Goal: Information Seeking & Learning: Learn about a topic

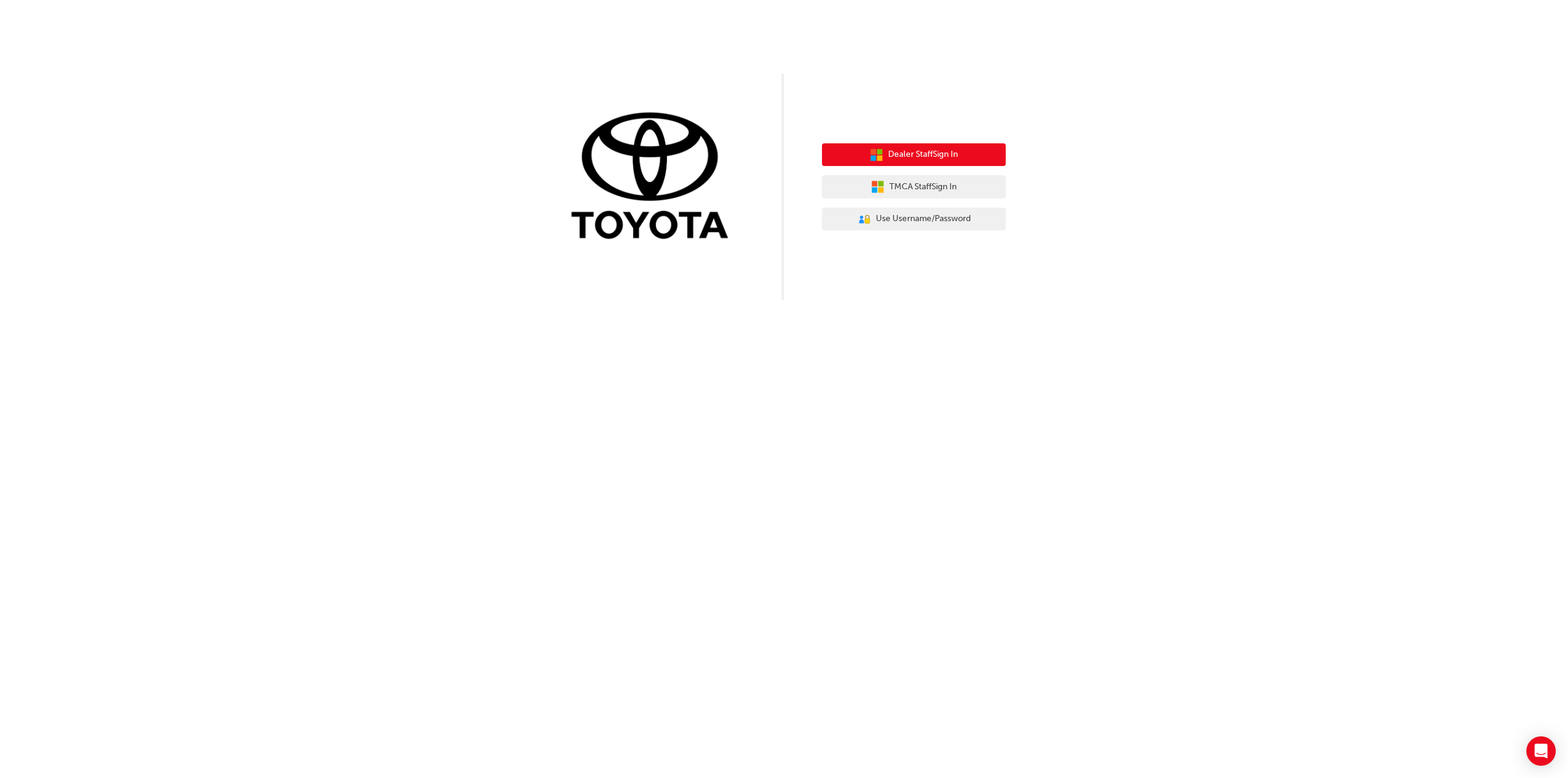
click at [942, 157] on span "Dealer Staff Sign In" at bounding box center [923, 155] width 69 height 14
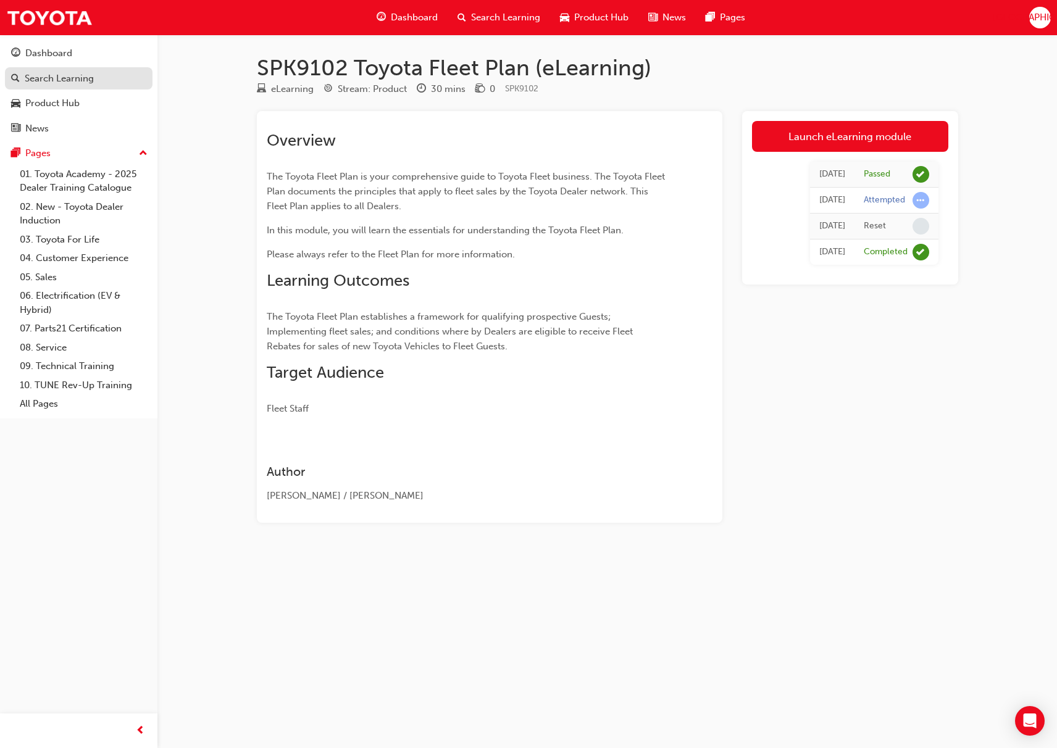
click at [91, 77] on div "Search Learning" at bounding box center [59, 79] width 69 height 14
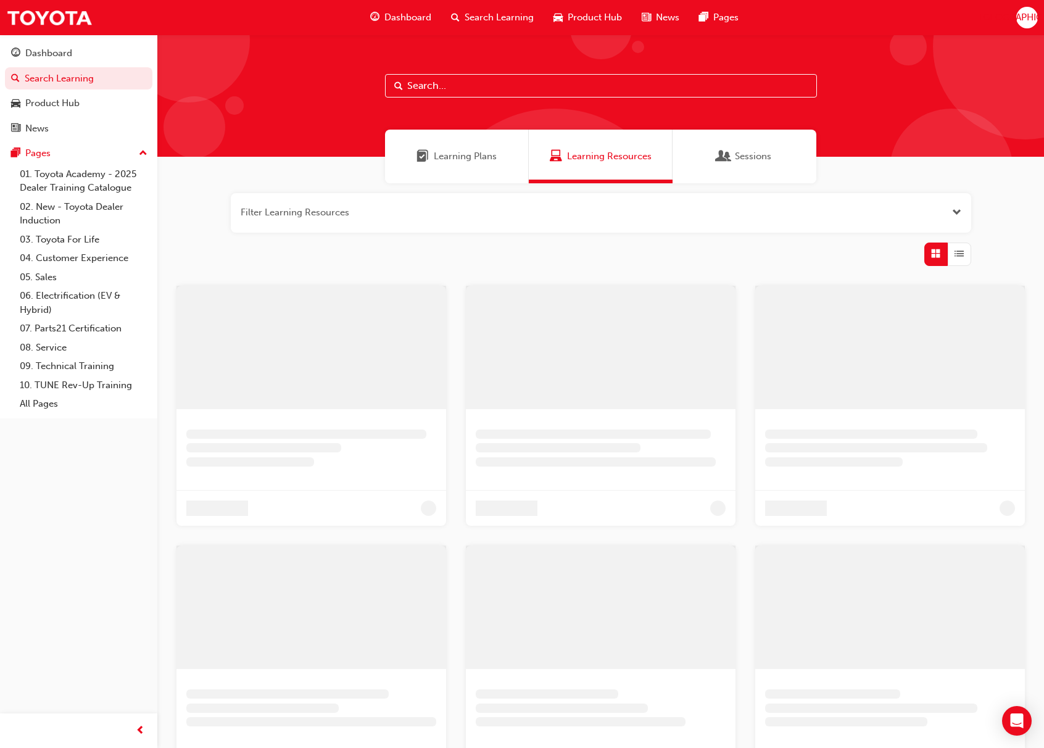
click at [499, 87] on input "text" at bounding box center [601, 85] width 432 height 23
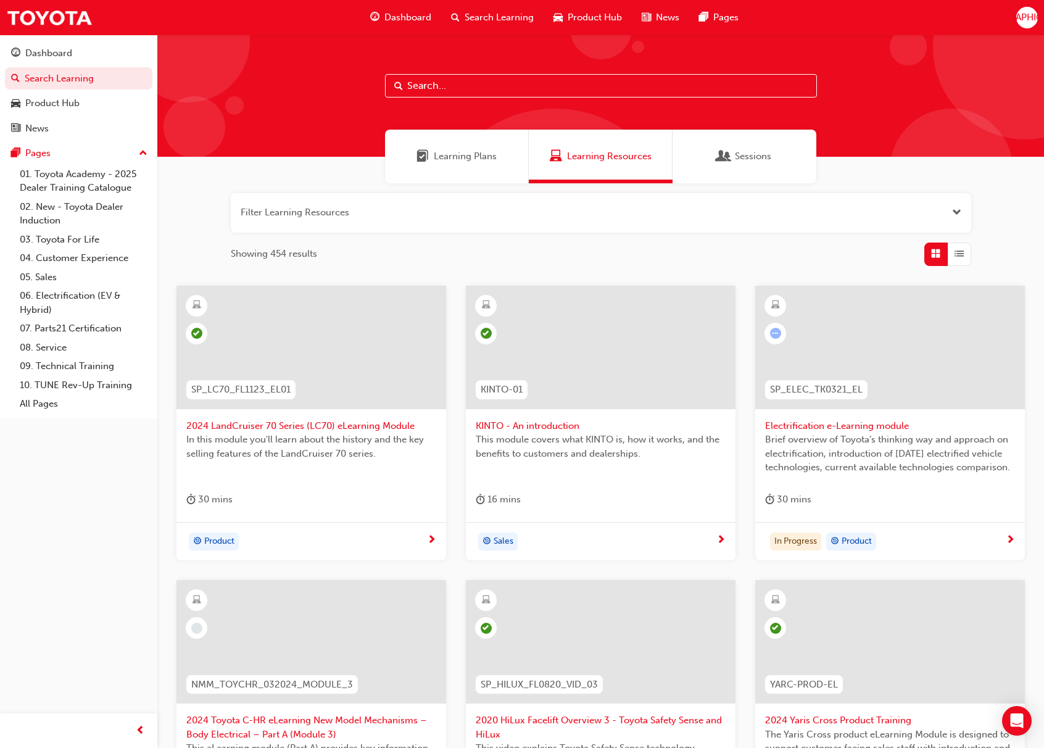
click at [501, 77] on input "text" at bounding box center [601, 85] width 432 height 23
type input "s"
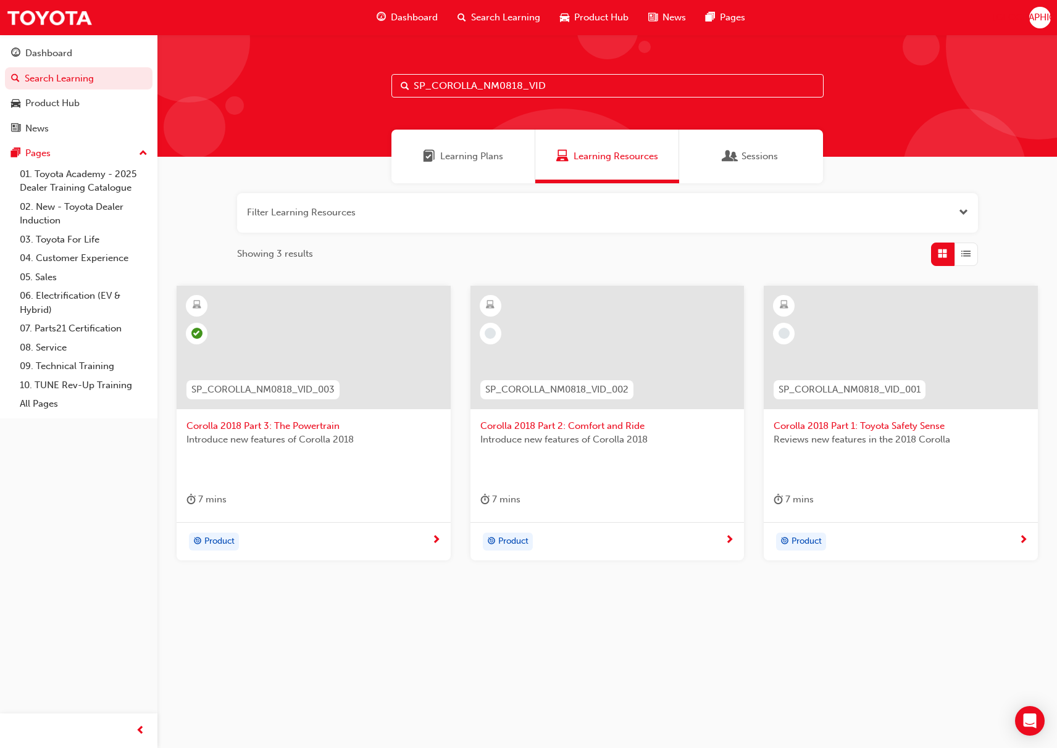
type input "SP_COROLLA_NM0818_VID"
click at [890, 351] on div at bounding box center [901, 347] width 274 height 123
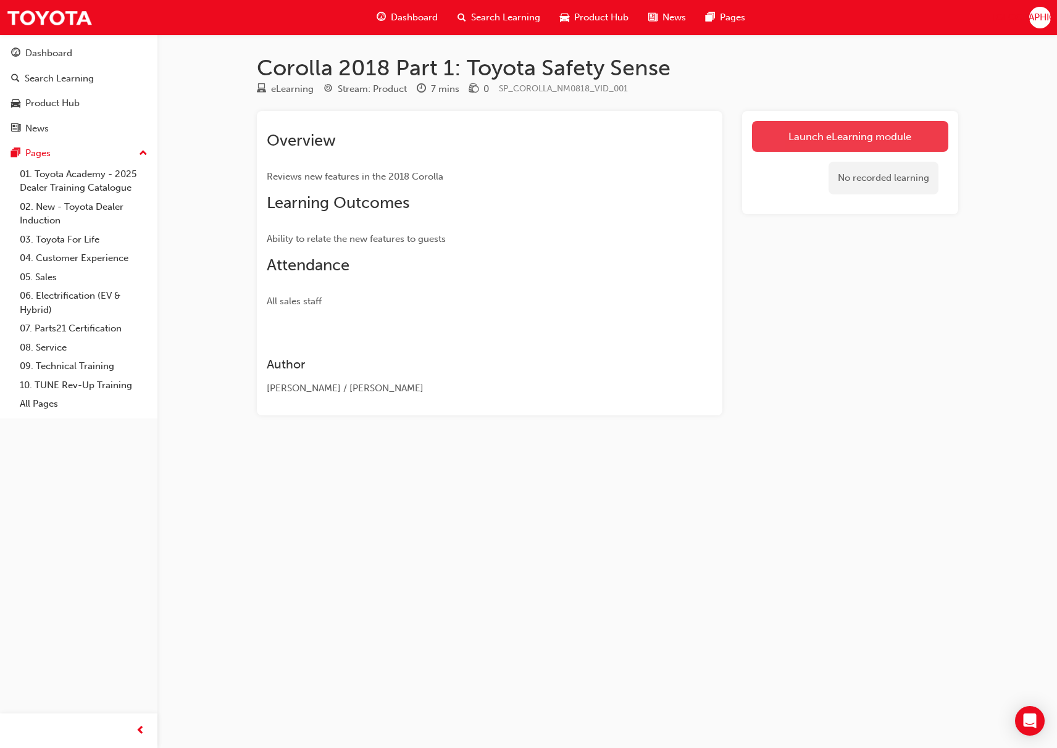
click at [870, 127] on link "Launch eLearning module" at bounding box center [850, 136] width 196 height 31
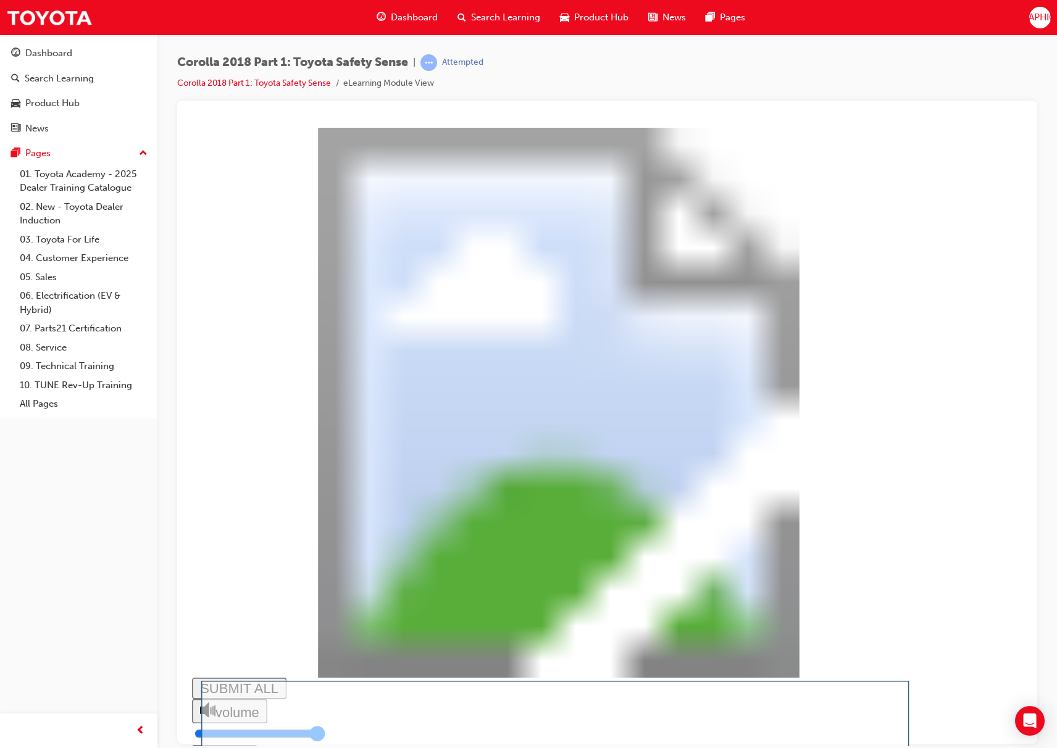
drag, startPoint x: 729, startPoint y: 267, endPoint x: 615, endPoint y: 265, distance: 114.2
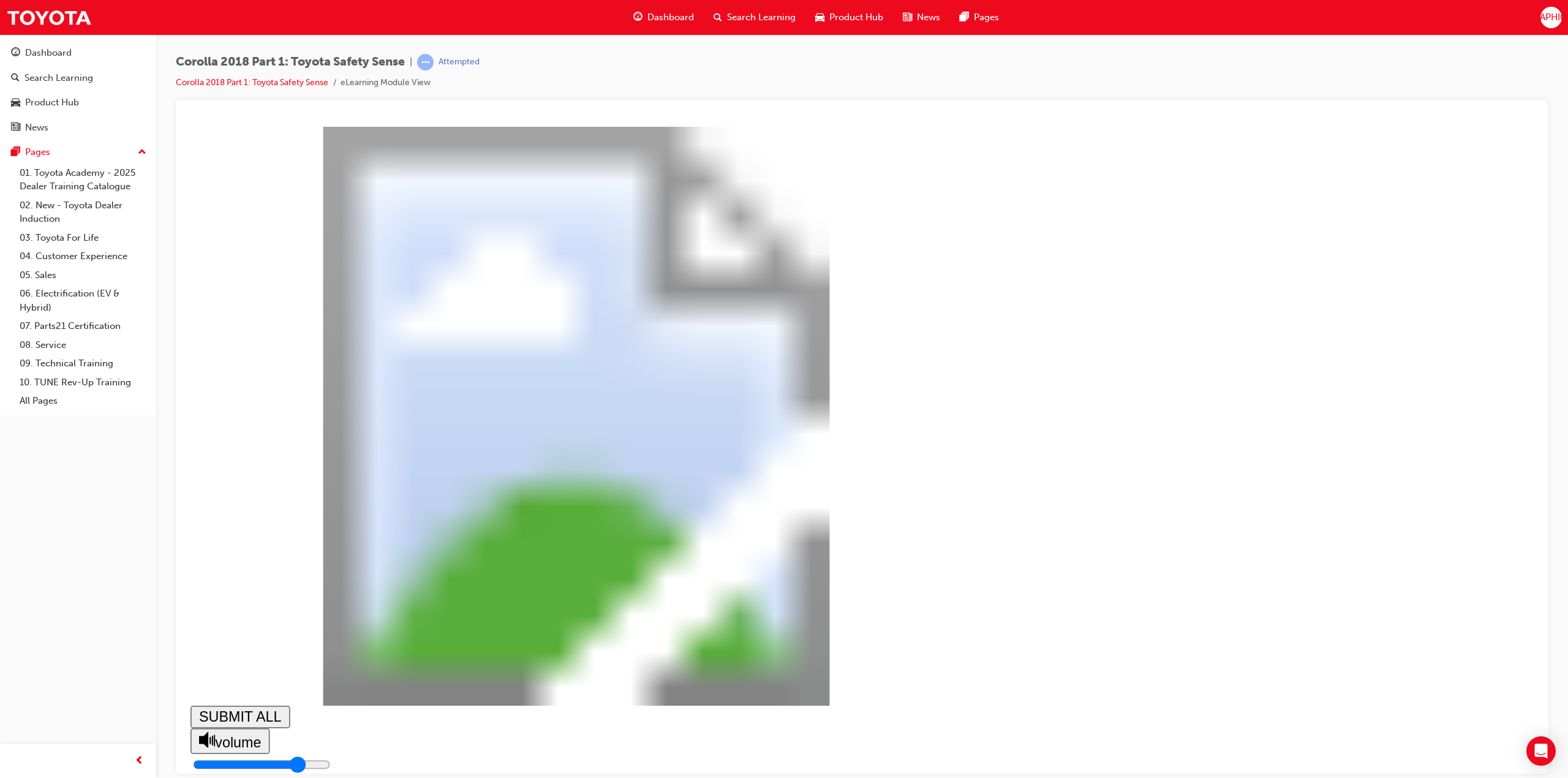
type input "0.291"
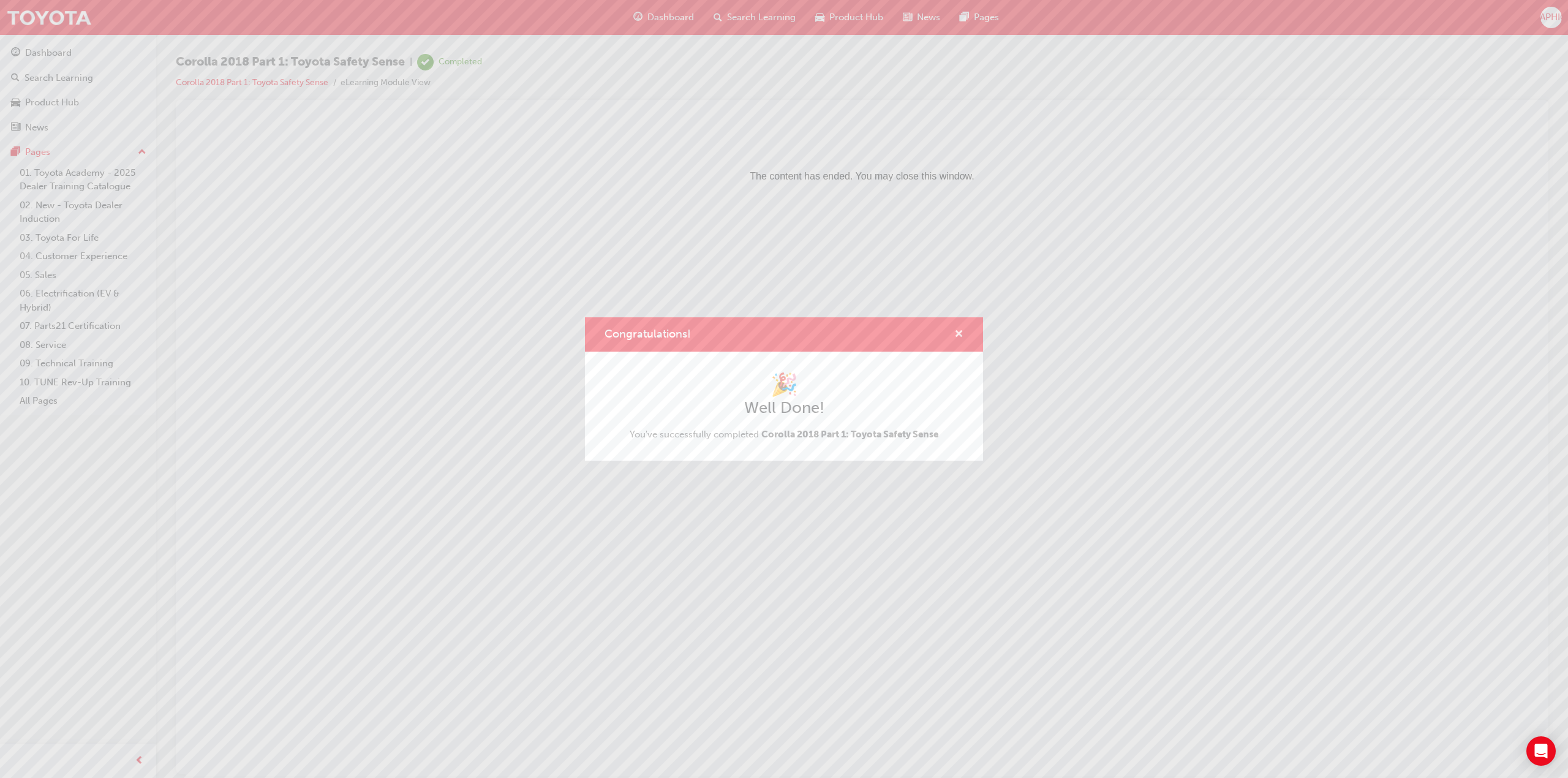
click at [962, 335] on span "cross-icon" at bounding box center [959, 334] width 9 height 11
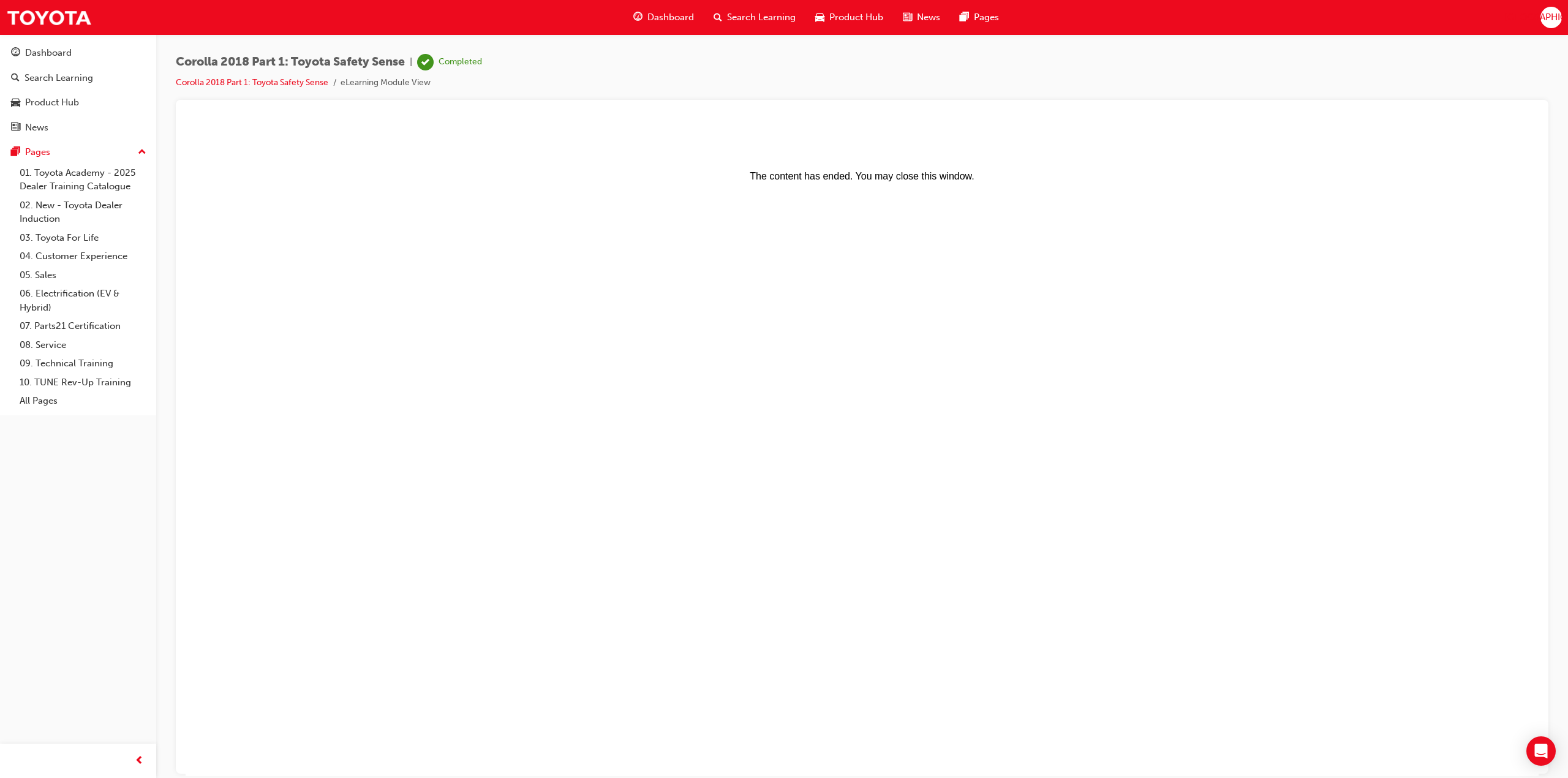
click at [652, 19] on span "Dashboard" at bounding box center [670, 17] width 47 height 14
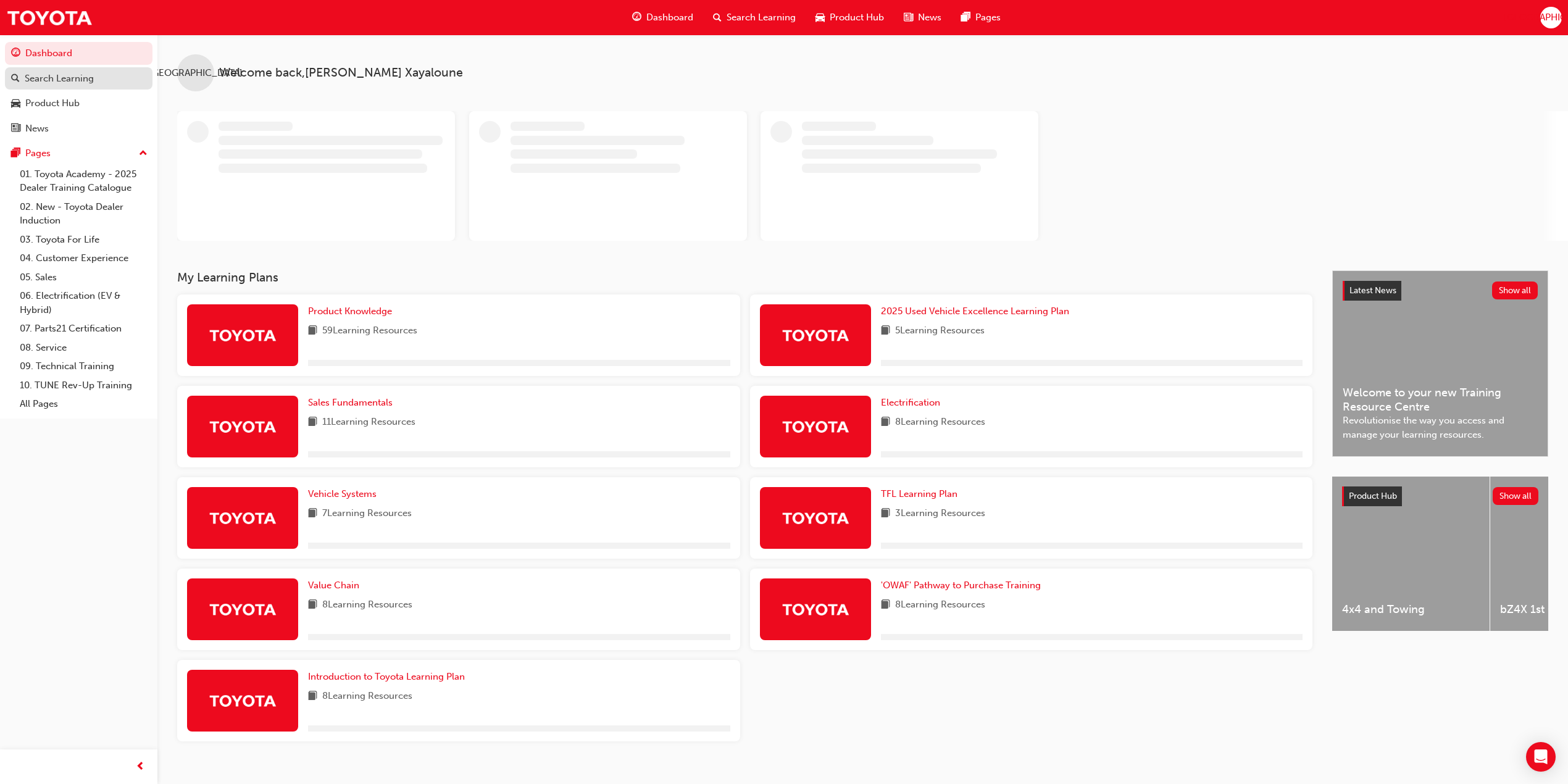
click at [70, 80] on div "Search Learning" at bounding box center [59, 79] width 69 height 14
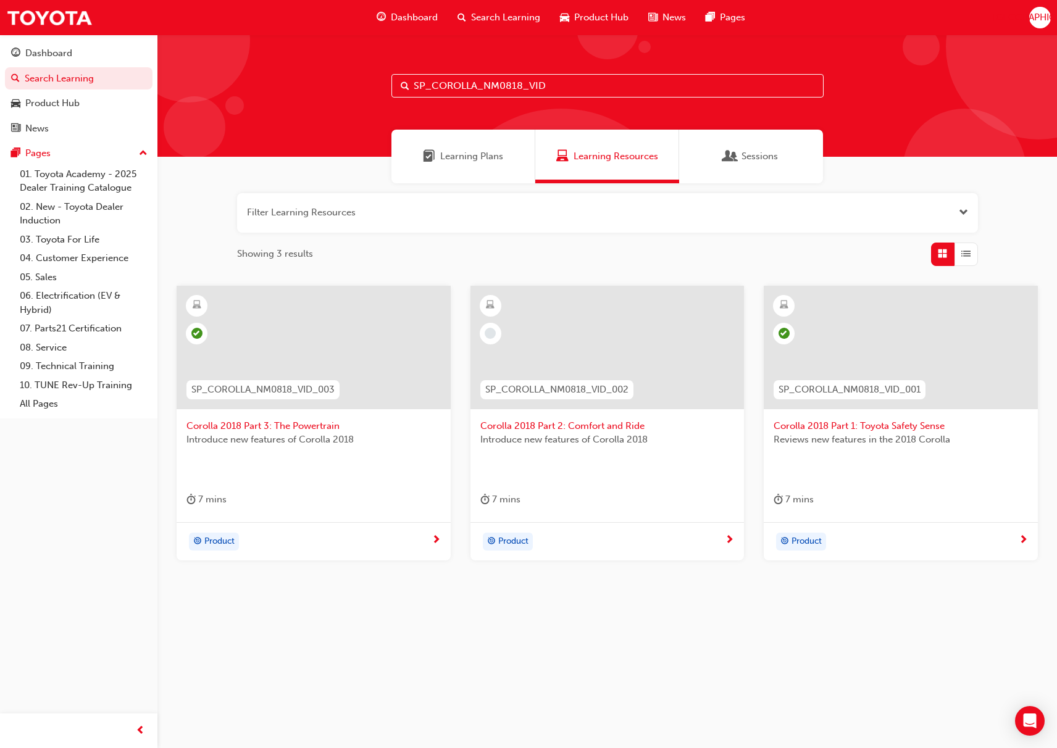
click at [576, 335] on div at bounding box center [607, 347] width 274 height 123
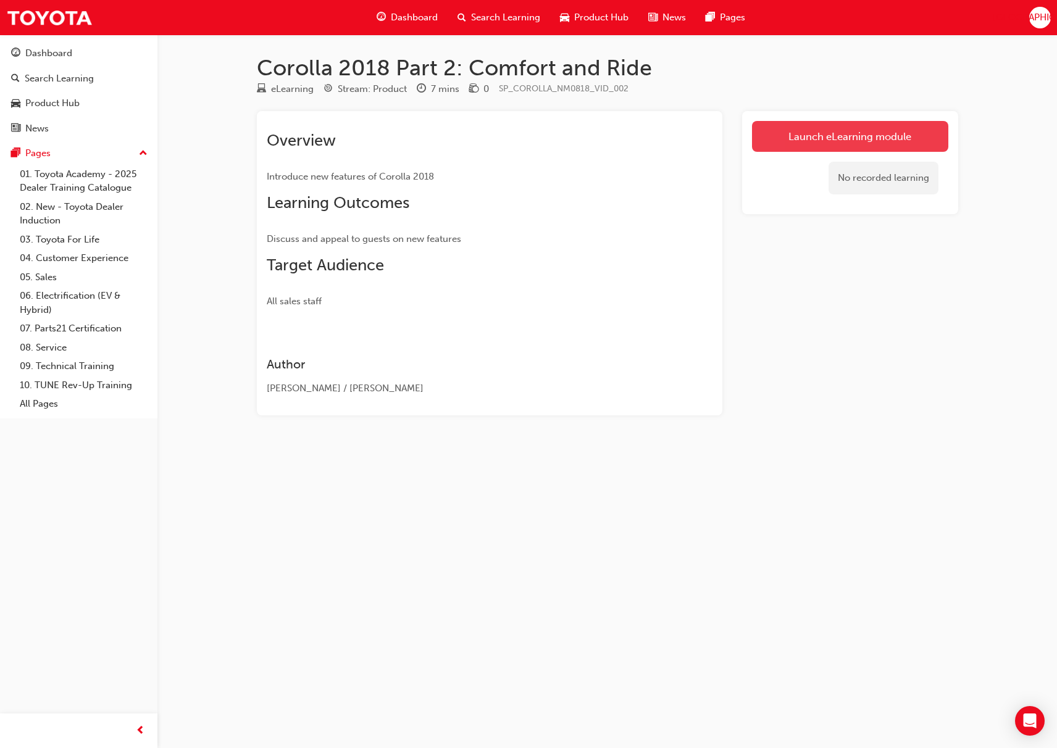
click at [867, 128] on link "Launch eLearning module" at bounding box center [850, 136] width 196 height 31
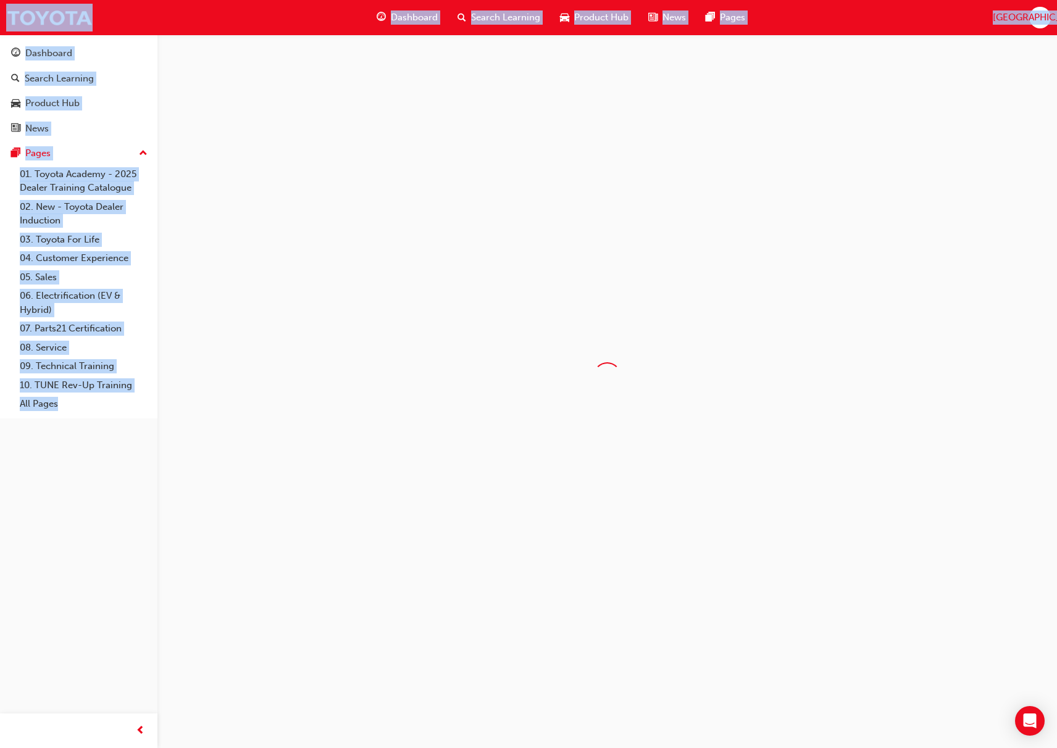
click at [867, 128] on div at bounding box center [606, 376] width 899 height 683
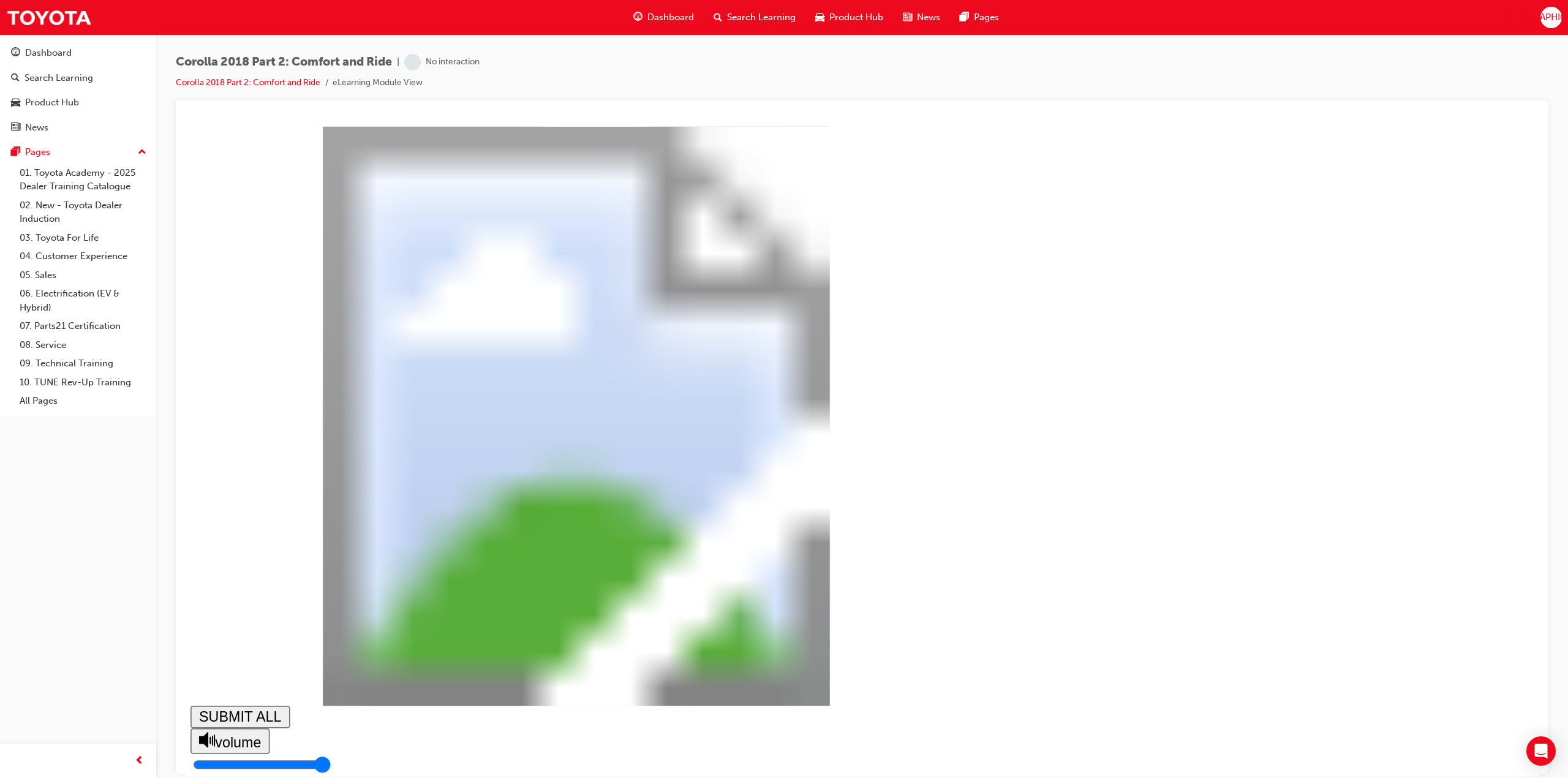
click at [1048, 368] on div "Corolla 2018 Part 2: Comort and Ride SUBMIT ALL volume pause replay PREV NEXT …" at bounding box center [862, 667] width 1344 height 1082
type input "0.016"
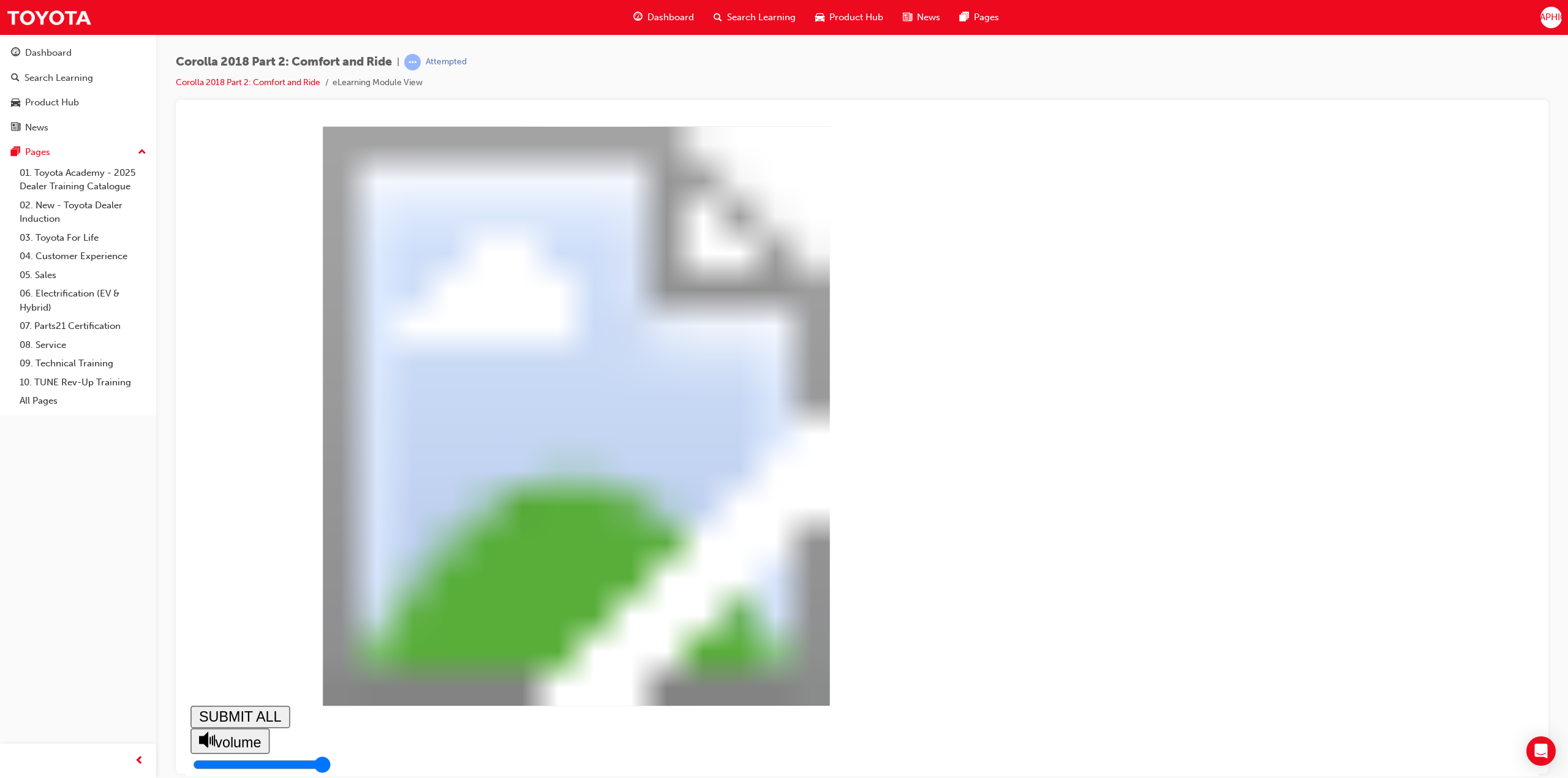
type input "0"
type input "0.017"
type input "0"
type input "0.018"
type input "1"
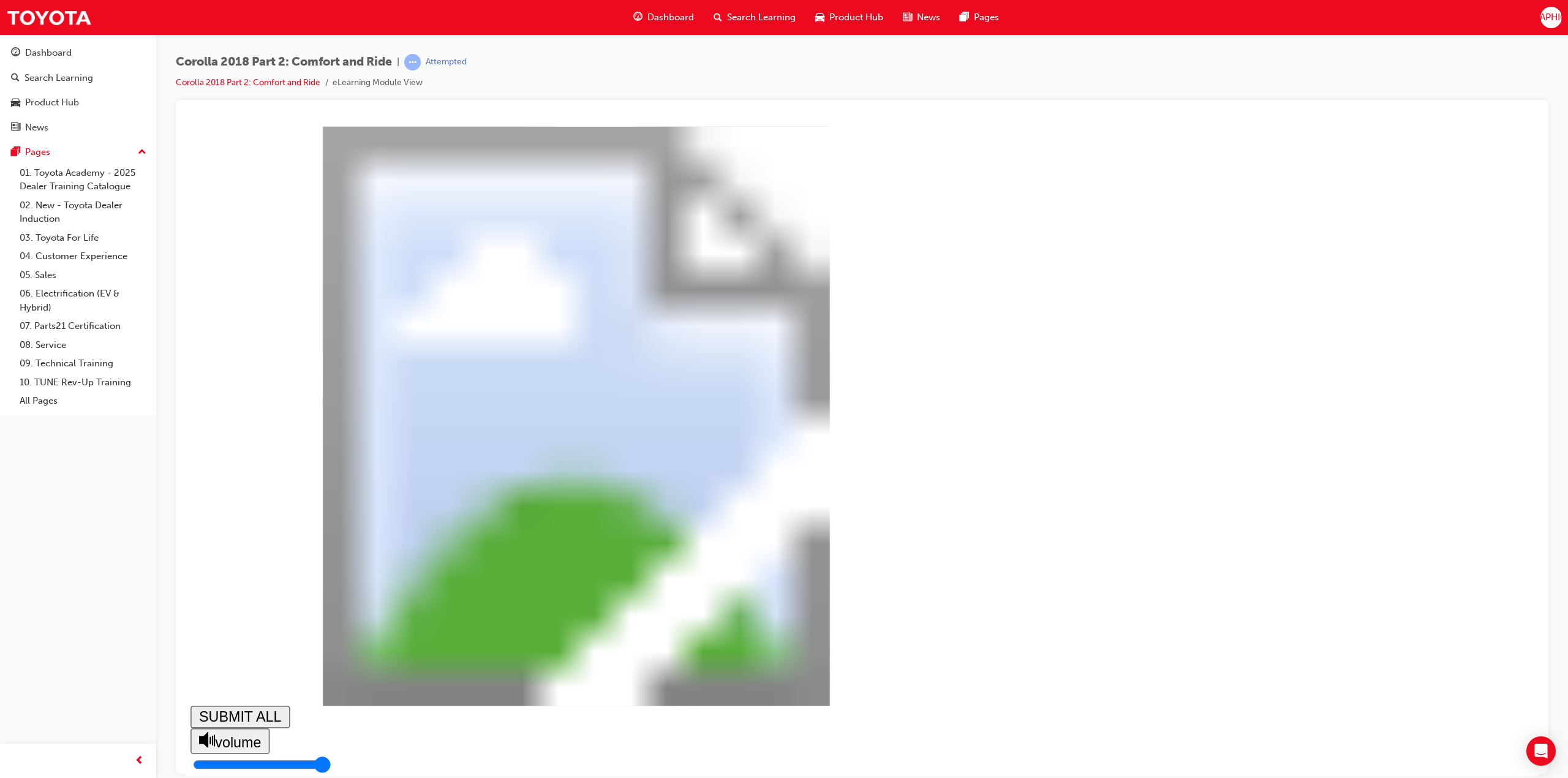
type input "0.019"
type input "1"
type input "0.021"
type input "1"
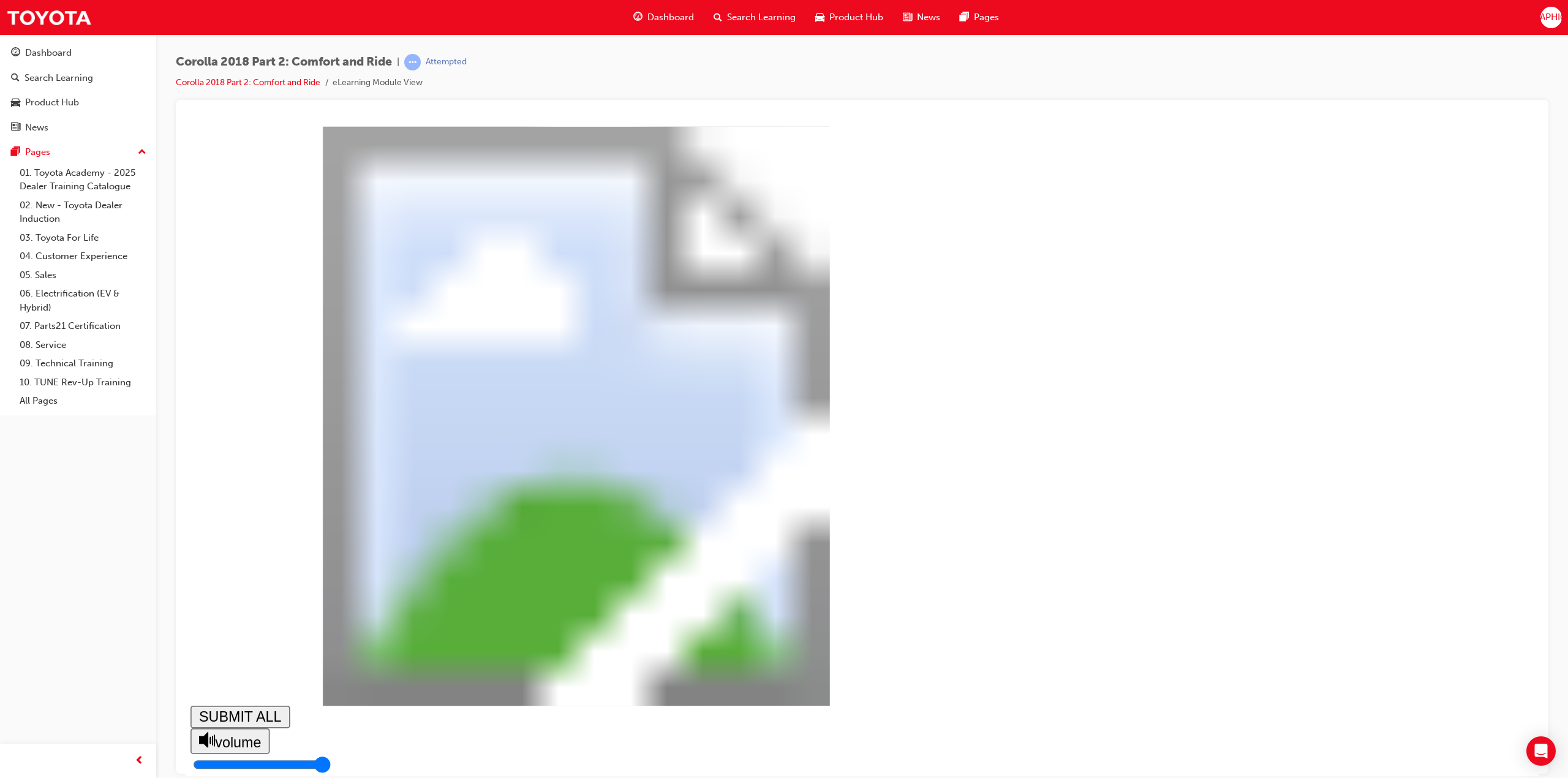
type input "0.609"
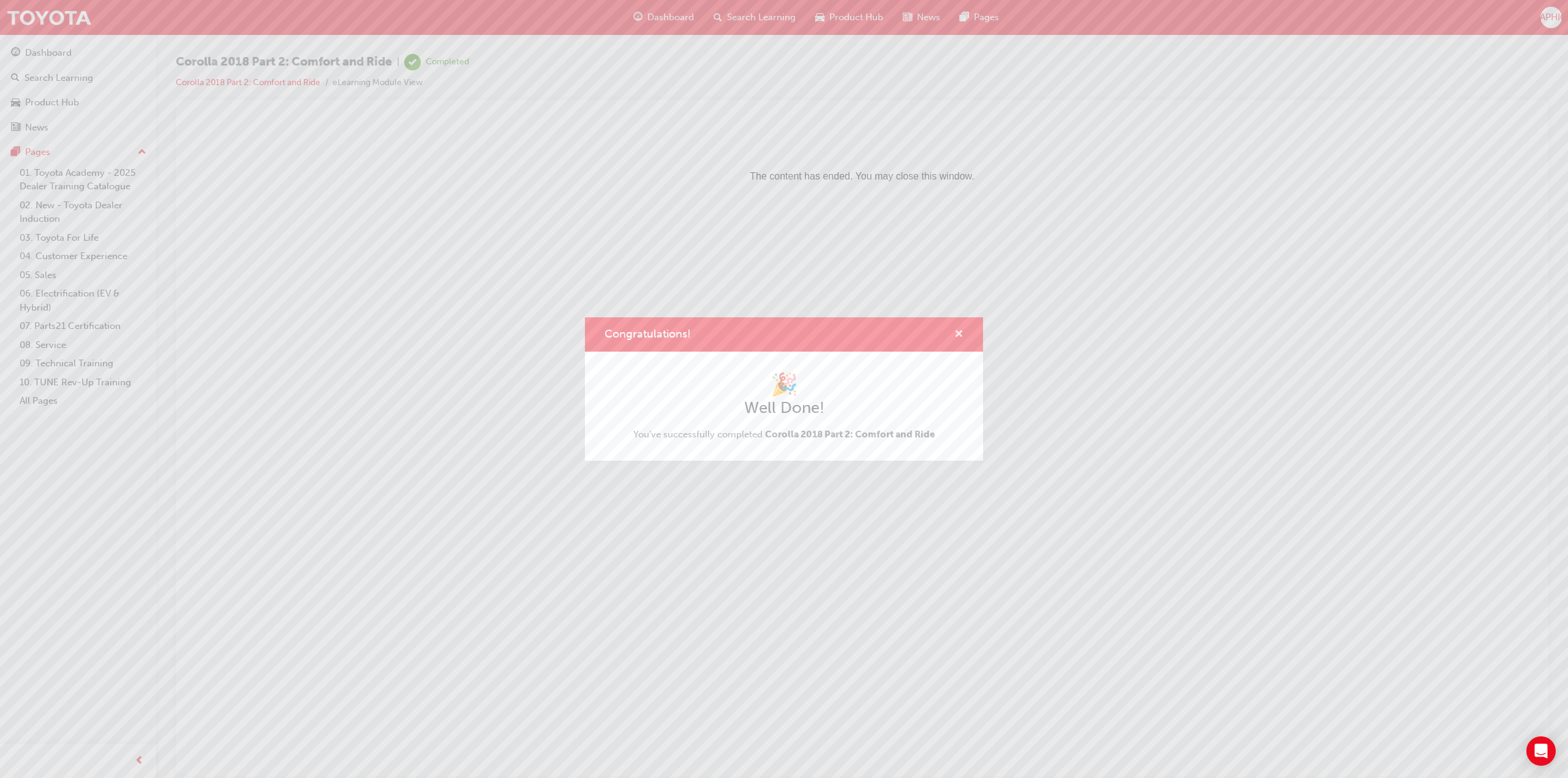
click at [961, 333] on span "cross-icon" at bounding box center [959, 334] width 9 height 11
